Goal: Task Accomplishment & Management: Manage account settings

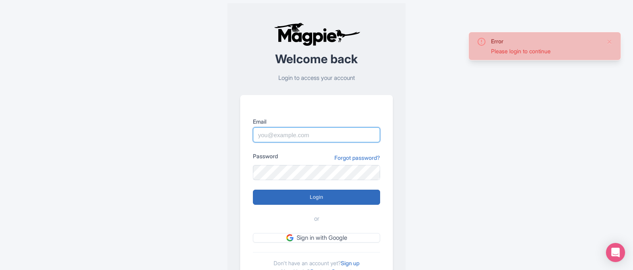
type input "[PERSON_NAME][EMAIL_ADDRESS][DOMAIN_NAME]"
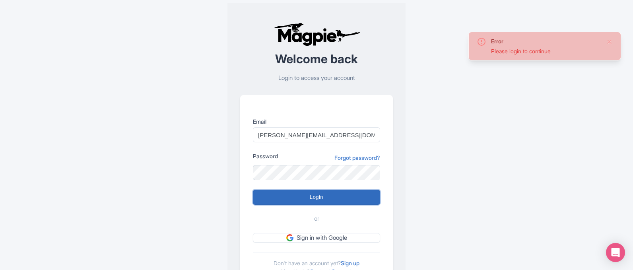
click at [345, 193] on input "Login" at bounding box center [316, 197] width 127 height 15
type input "Logging in..."
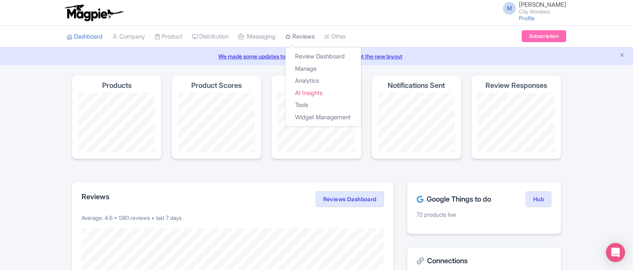
click at [314, 33] on link "Reviews" at bounding box center [299, 37] width 29 height 22
click at [317, 58] on link "Review Dashboard" at bounding box center [322, 56] width 75 height 12
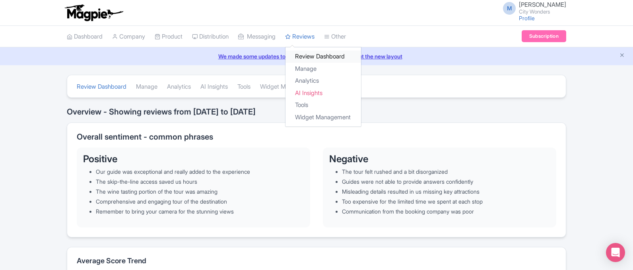
click at [321, 60] on link "Review Dashboard" at bounding box center [322, 56] width 75 height 12
click at [313, 55] on link "Review Dashboard" at bounding box center [322, 56] width 75 height 12
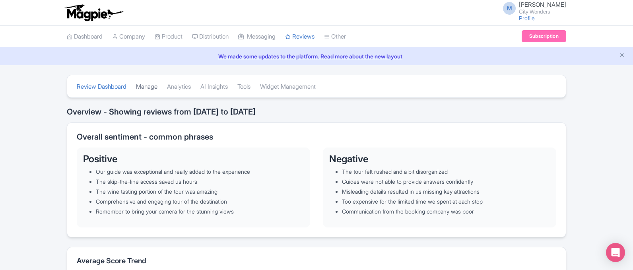
click at [145, 87] on link "Manage" at bounding box center [146, 87] width 21 height 22
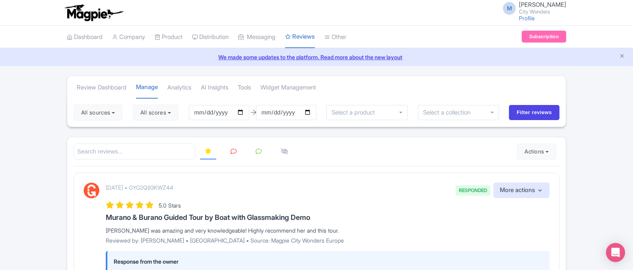
click at [233, 154] on icon at bounding box center [233, 151] width 6 height 6
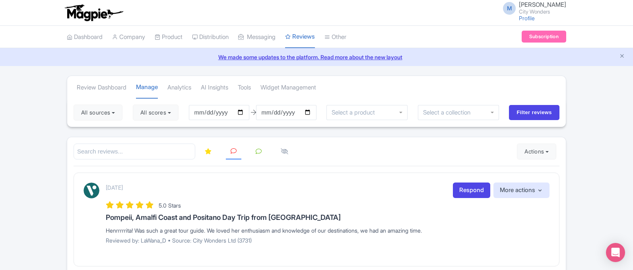
click at [159, 156] on input "search" at bounding box center [135, 151] width 122 height 16
click at [205, 152] on icon at bounding box center [208, 151] width 7 height 6
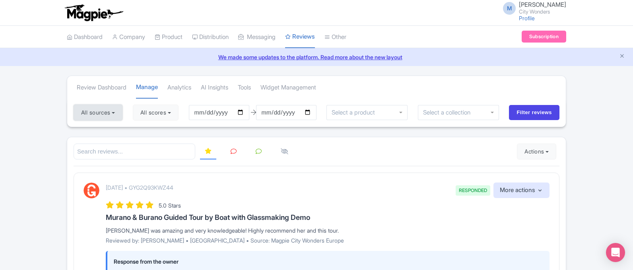
click at [92, 109] on button "All sources" at bounding box center [98, 113] width 49 height 16
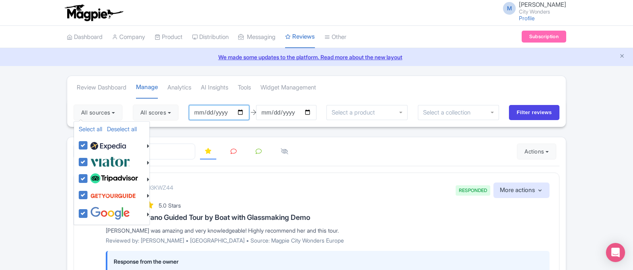
click at [216, 109] on input "[DATE]" at bounding box center [219, 112] width 60 height 15
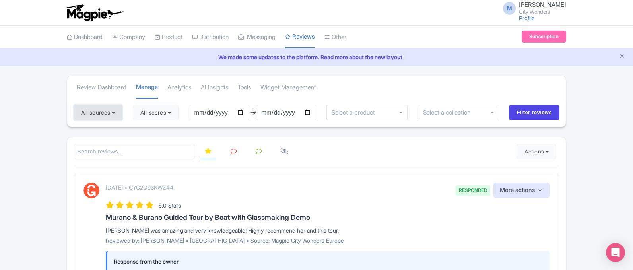
click at [106, 113] on button "All sources" at bounding box center [98, 113] width 49 height 16
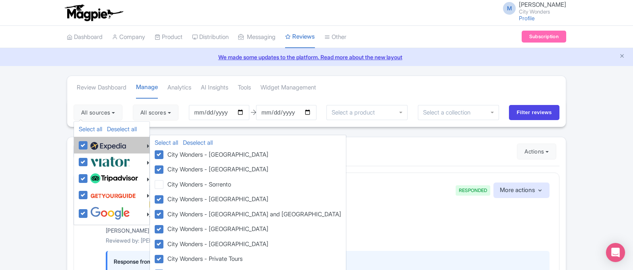
click at [101, 149] on img at bounding box center [108, 146] width 36 height 12
click at [93, 143] on input "checkbox" at bounding box center [90, 140] width 5 height 5
checkbox input "false"
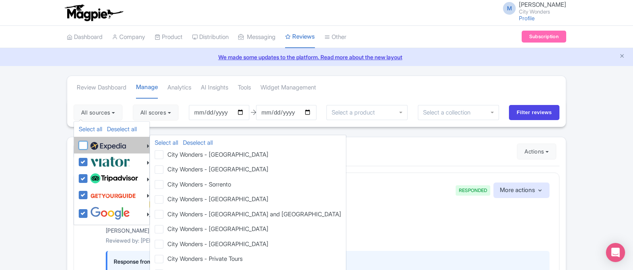
checkbox input "false"
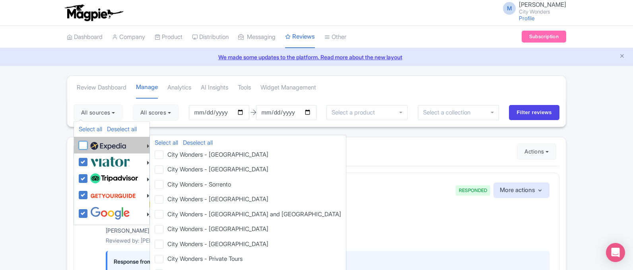
checkbox input "false"
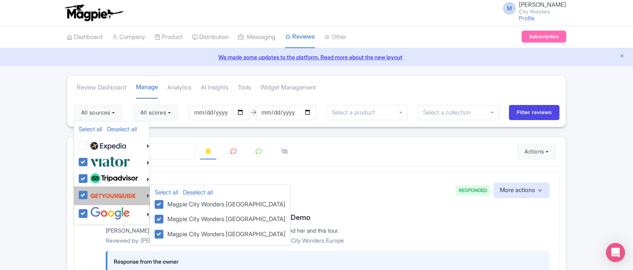
click at [113, 194] on img at bounding box center [113, 195] width 46 height 15
click at [93, 193] on input "checkbox" at bounding box center [90, 190] width 5 height 5
checkbox input "false"
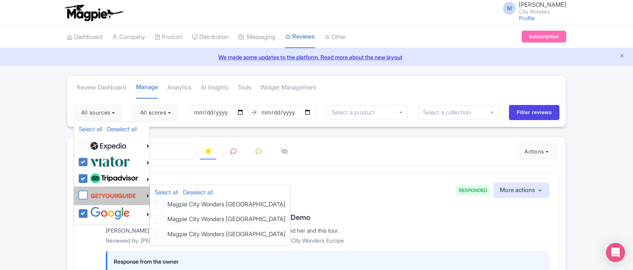
checkbox input "false"
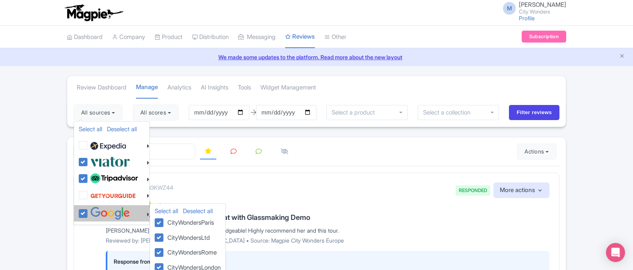
click at [117, 212] on img at bounding box center [110, 213] width 40 height 13
click at [93, 212] on input "checkbox" at bounding box center [90, 209] width 5 height 5
checkbox input "false"
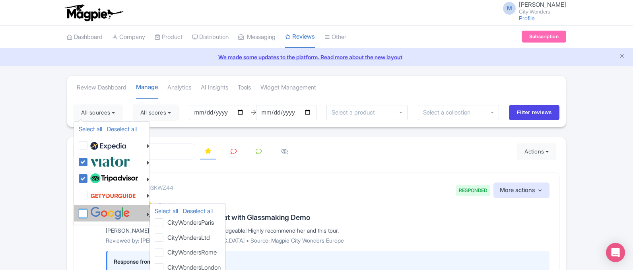
checkbox input "false"
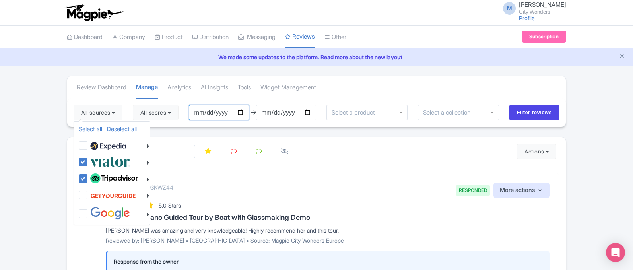
click at [209, 111] on input "[DATE]" at bounding box center [219, 112] width 60 height 15
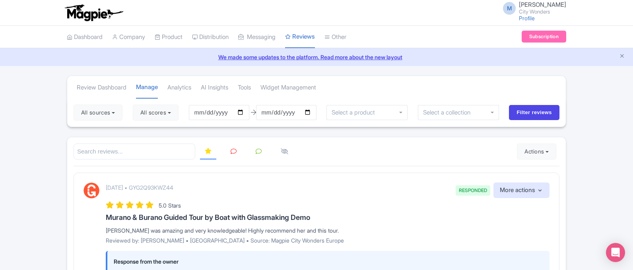
click at [230, 151] on icon at bounding box center [233, 151] width 6 height 6
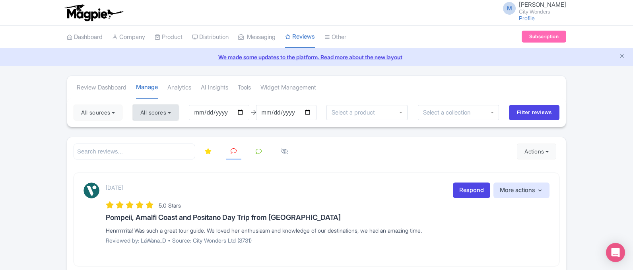
click at [160, 110] on button "All scores" at bounding box center [156, 113] width 46 height 16
click at [161, 129] on label "5 stars" at bounding box center [156, 131] width 18 height 9
click at [153, 129] on input "5 stars" at bounding box center [149, 128] width 5 height 5
checkbox input "false"
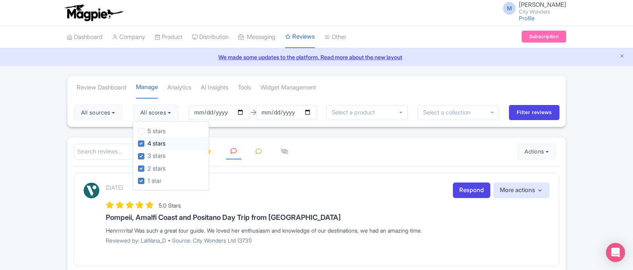
click at [165, 142] on label "4 stars" at bounding box center [156, 143] width 18 height 9
click at [153, 142] on input "4 stars" at bounding box center [149, 141] width 5 height 5
checkbox input "false"
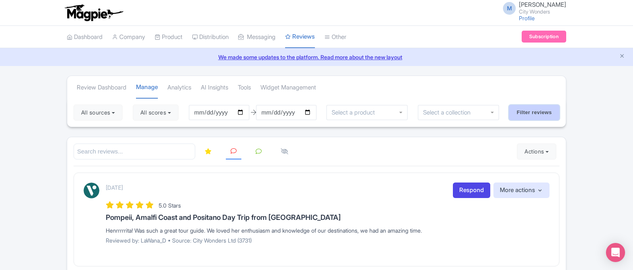
click at [530, 112] on input "Filter reviews" at bounding box center [534, 112] width 50 height 15
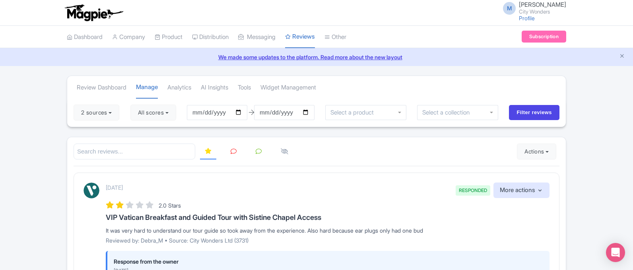
click at [117, 152] on input "search" at bounding box center [135, 151] width 122 height 16
click at [97, 157] on input "search" at bounding box center [135, 151] width 122 height 16
paste input "Dissatisfied"
type input "Dissatisfied"
